Goal: Task Accomplishment & Management: Use online tool/utility

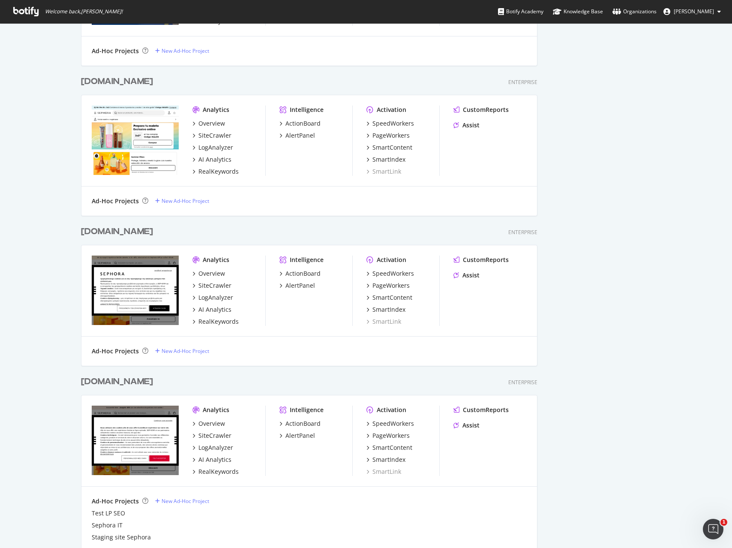
scroll to position [1209, 0]
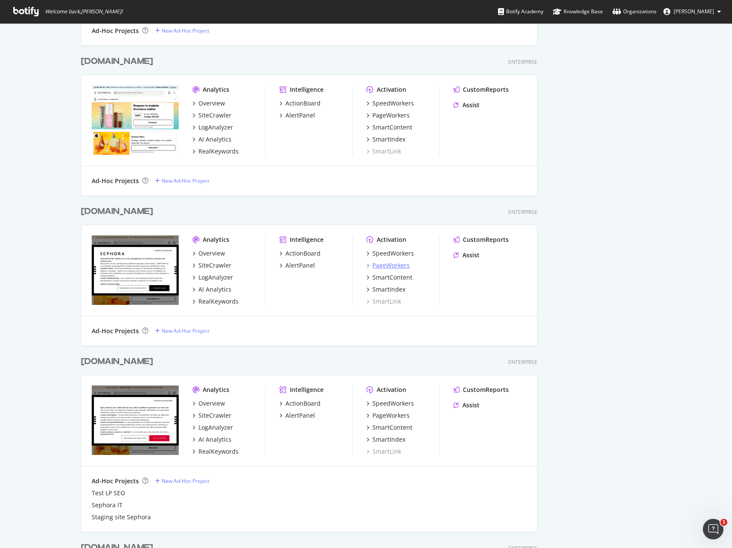
click at [394, 267] on div "PageWorkers" at bounding box center [390, 265] width 37 height 9
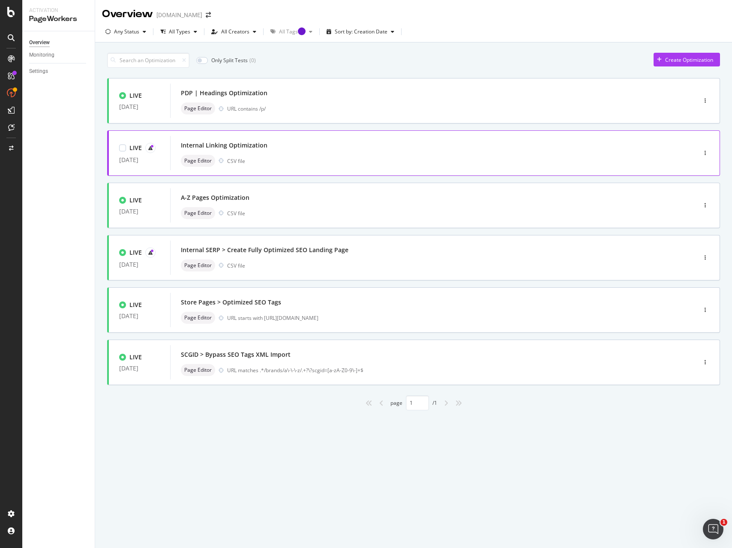
click at [289, 150] on div "Internal Linking Optimization" at bounding box center [420, 145] width 479 height 12
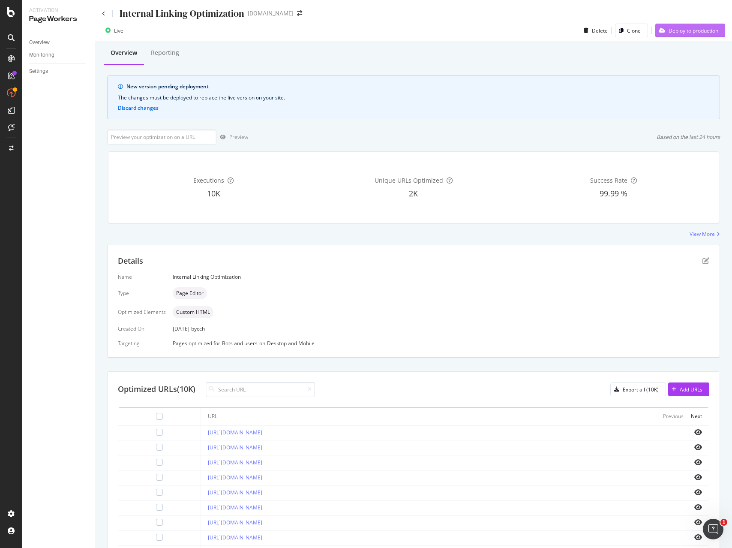
click at [709, 26] on div "Deploy to production" at bounding box center [686, 30] width 63 height 13
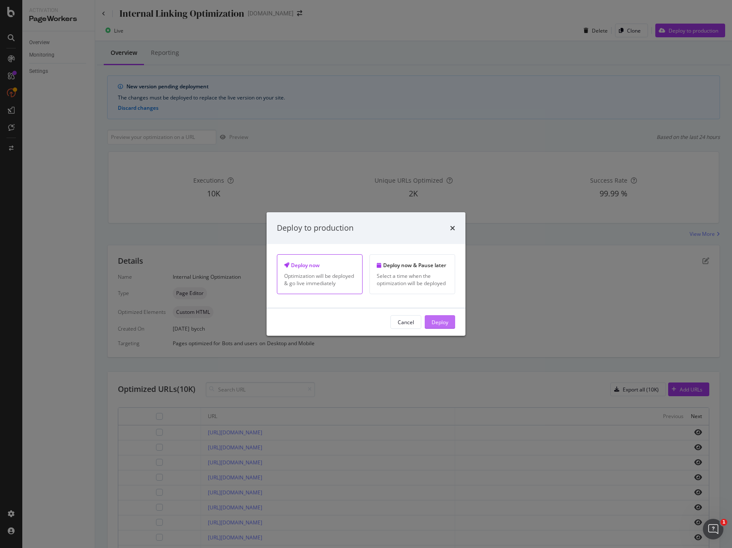
click at [447, 319] on div "Deploy" at bounding box center [440, 321] width 17 height 7
